Goal: Task Accomplishment & Management: Complete application form

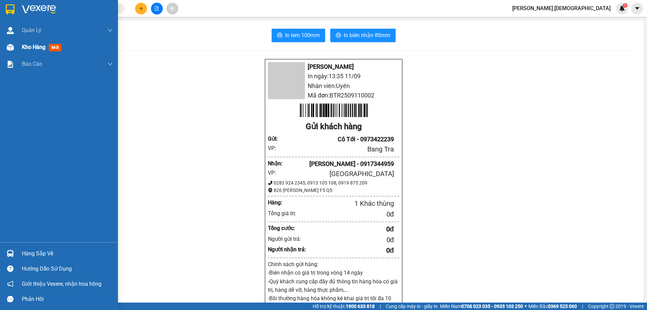
click at [46, 47] on span "Kho hàng" at bounding box center [34, 47] width 24 height 6
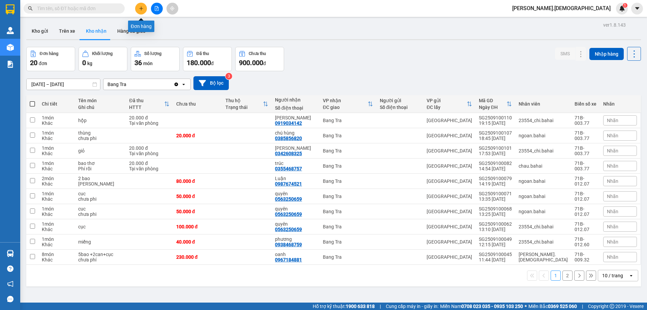
click at [143, 9] on icon "plus" at bounding box center [141, 8] width 5 height 5
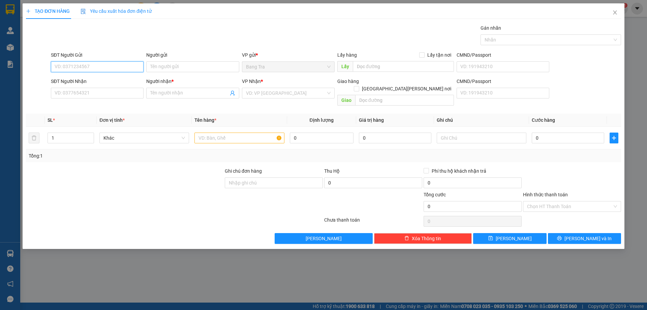
click at [127, 64] on input "SĐT Người Gửi" at bounding box center [97, 66] width 93 height 11
type input "0987154028"
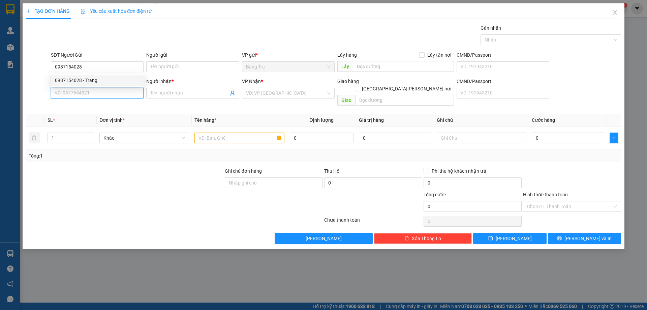
click at [87, 94] on input "SĐT Người Nhận" at bounding box center [97, 93] width 93 height 11
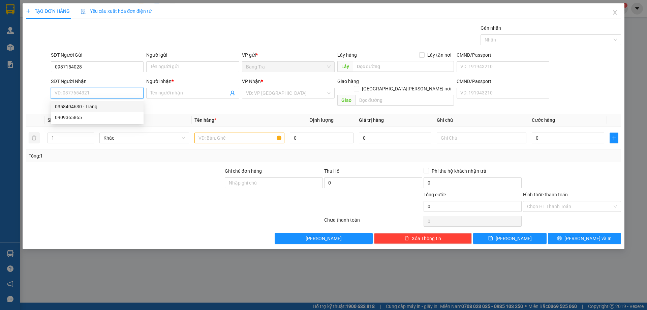
click at [93, 107] on div "0358494630 - Trang" at bounding box center [97, 106] width 85 height 7
type input "0358494630"
type input "Trang"
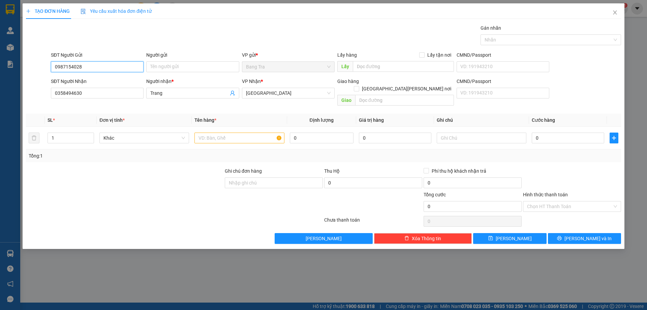
click at [101, 66] on input "0987154028" at bounding box center [97, 66] width 93 height 11
click at [244, 132] on input "text" at bounding box center [240, 137] width 90 height 11
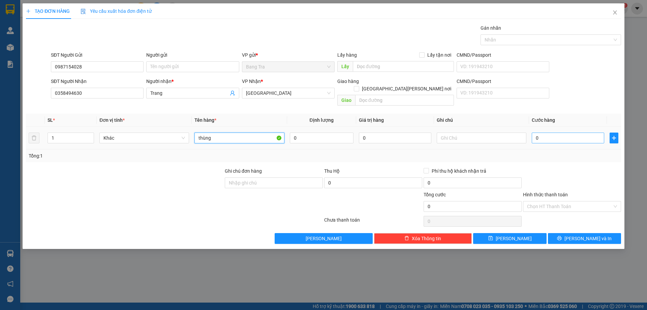
type input "thùng"
click at [553, 134] on input "0" at bounding box center [568, 137] width 72 height 11
type input "3"
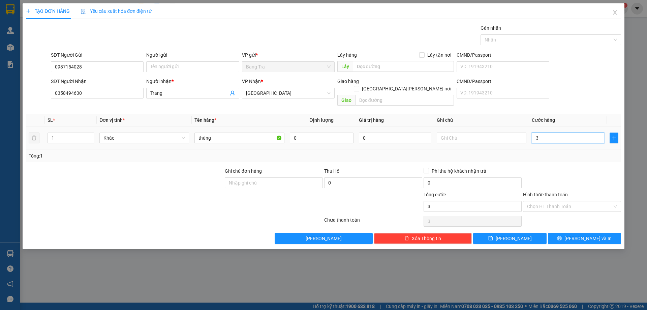
type input "30"
type input "300"
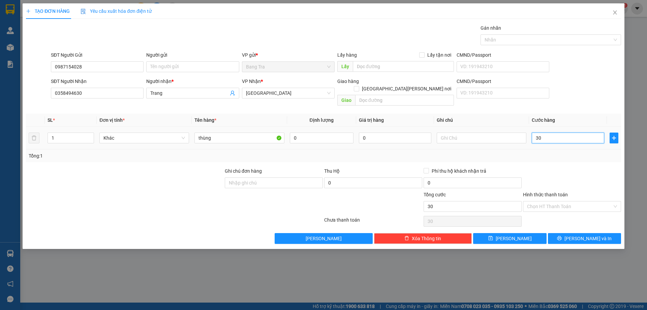
type input "300"
type input "3.000"
type input "30.000"
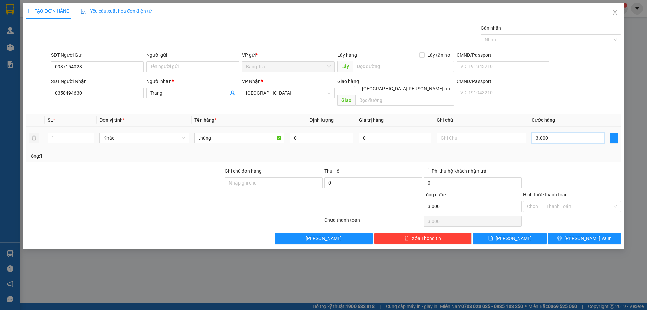
type input "30.000"
click at [551, 201] on input "Hình thức thanh toán" at bounding box center [569, 206] width 85 height 10
click at [549, 213] on div "Tại văn phòng" at bounding box center [572, 212] width 90 height 7
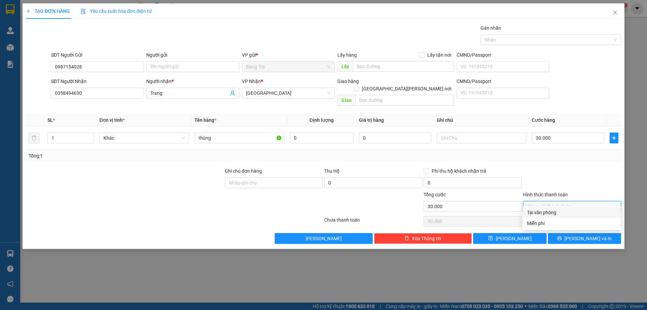
type input "0"
click at [584, 235] on button "[PERSON_NAME] và In" at bounding box center [584, 238] width 73 height 11
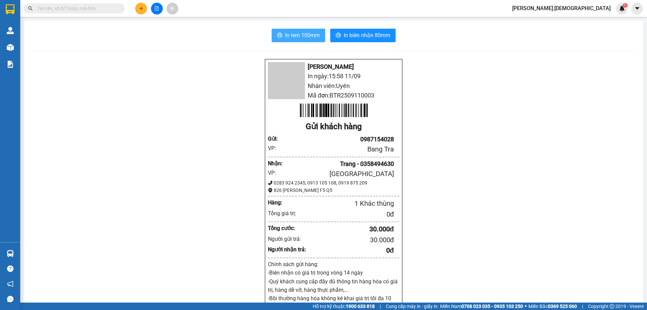
click at [316, 31] on button "In tem 100mm" at bounding box center [299, 35] width 54 height 13
